Goal: Information Seeking & Learning: Understand process/instructions

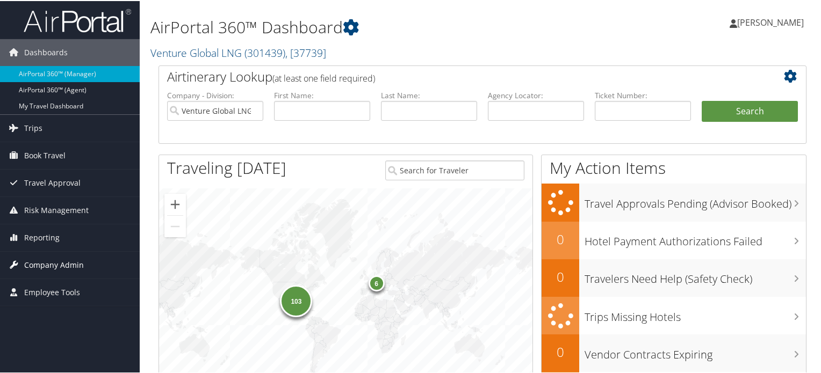
click at [43, 269] on span "Company Admin" at bounding box center [54, 264] width 60 height 27
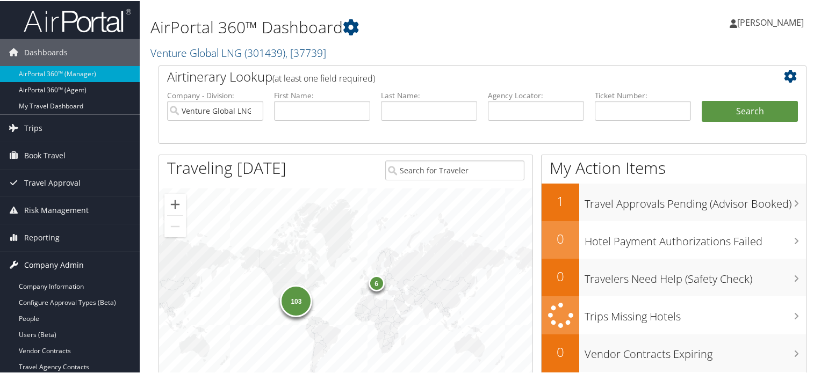
scroll to position [215, 0]
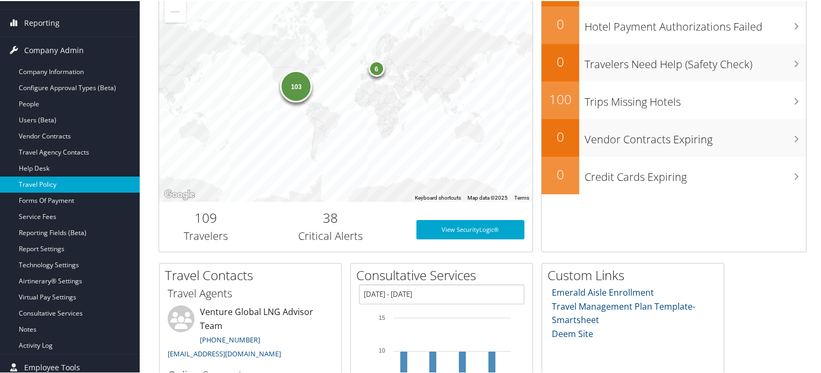
click at [52, 186] on link "Travel Policy" at bounding box center [70, 184] width 140 height 16
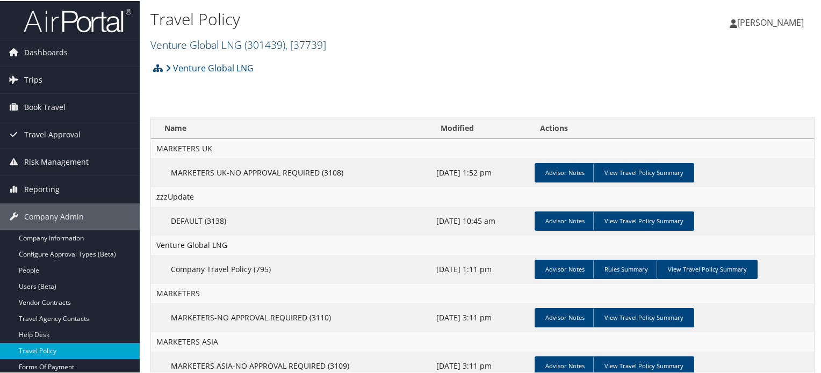
click at [267, 44] on span "( 301439 )" at bounding box center [264, 44] width 41 height 15
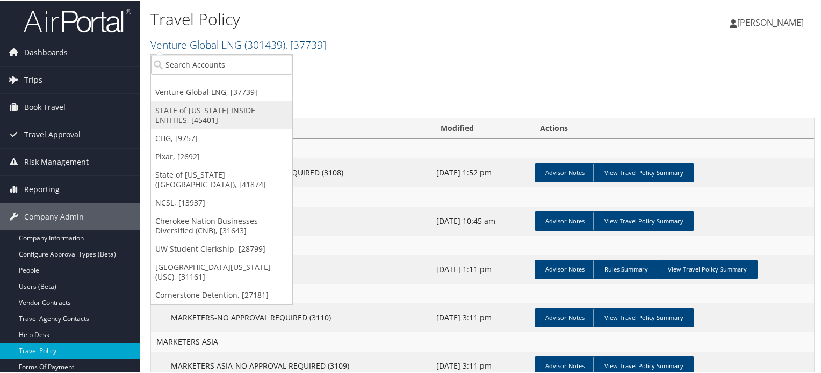
click at [222, 112] on link "STATE of [US_STATE] INSIDE ENTITIES, [45401]" at bounding box center [221, 114] width 141 height 28
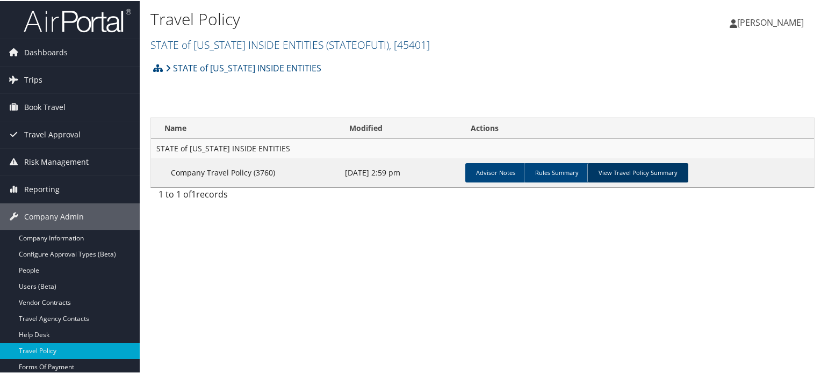
click at [638, 169] on link "View Travel Policy Summary" at bounding box center [637, 171] width 101 height 19
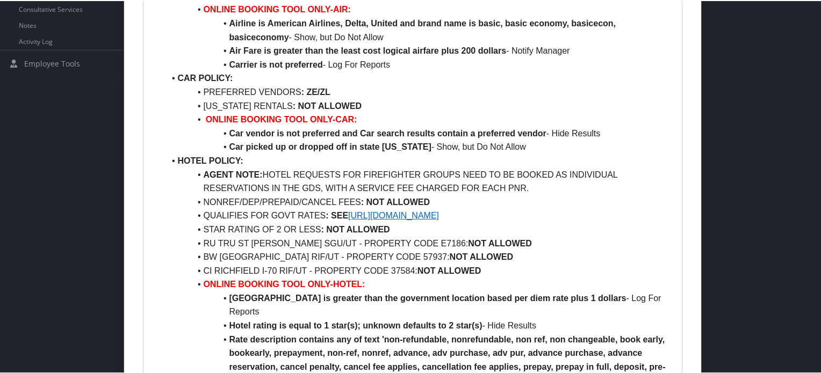
scroll to position [537, 0]
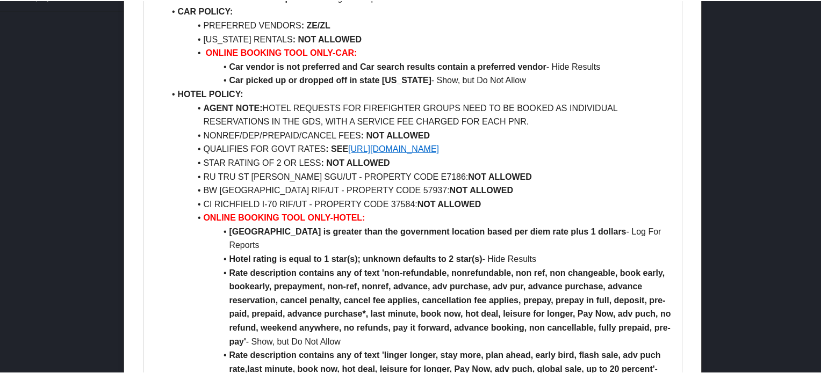
drag, startPoint x: 576, startPoint y: 146, endPoint x: 349, endPoint y: 149, distance: 226.7
click at [349, 149] on li "QUALIFIES FOR GOVT RATES : SEE https://www.gsa.gov/travel/plan-book/per-diem-ra…" at bounding box center [418, 148] width 509 height 14
copy link "https://www.gsa.gov/travel/plan-book/per-diem-rates"
